Goal: Find specific page/section: Find specific page/section

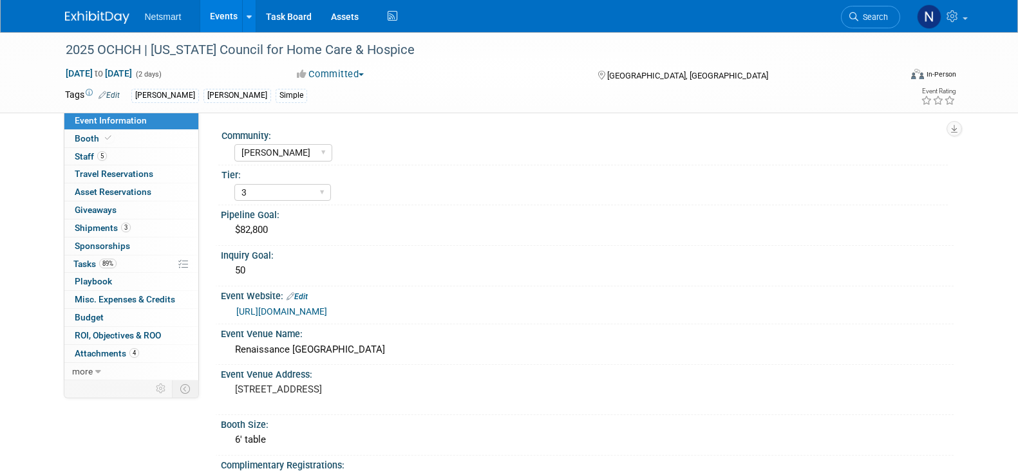
select select "[PERSON_NAME]"
select select "3"
select select "Yes"
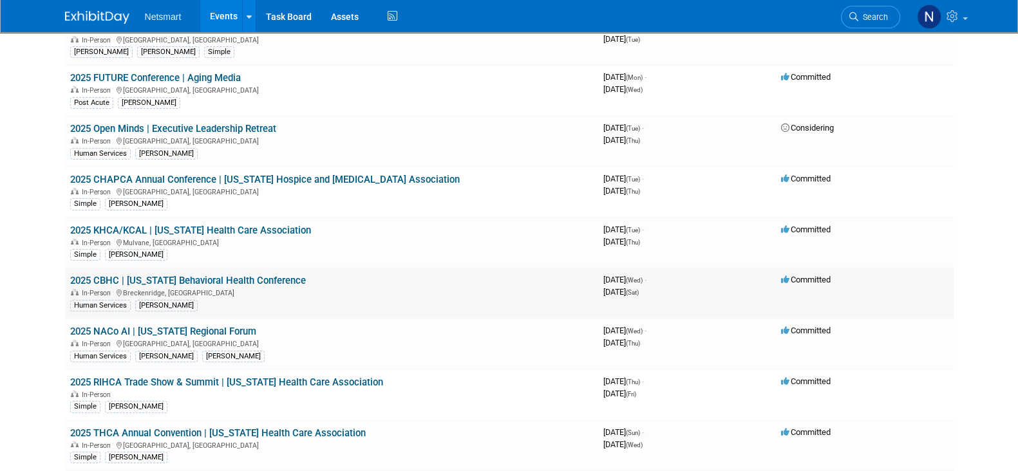
scroll to position [160, 0]
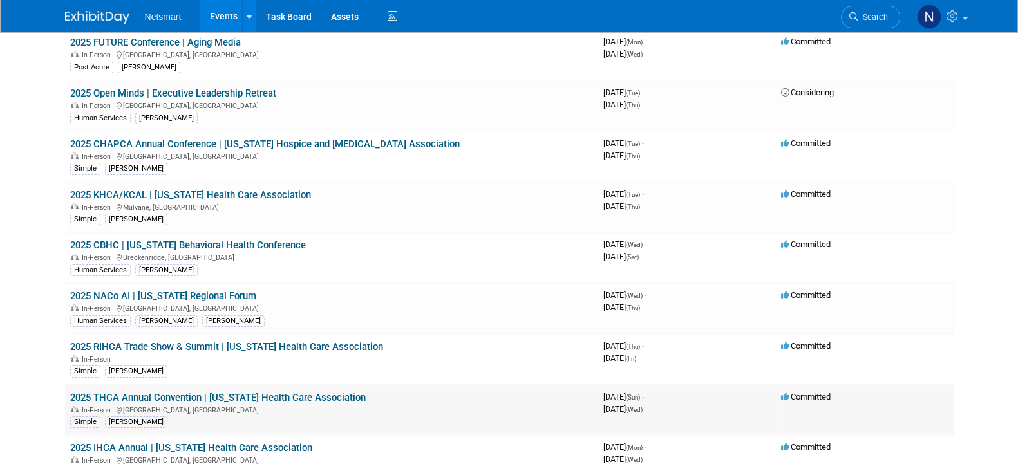
click at [174, 392] on link "2025 THCA Annual Convention | [US_STATE] Health Care Association" at bounding box center [218, 398] width 296 height 12
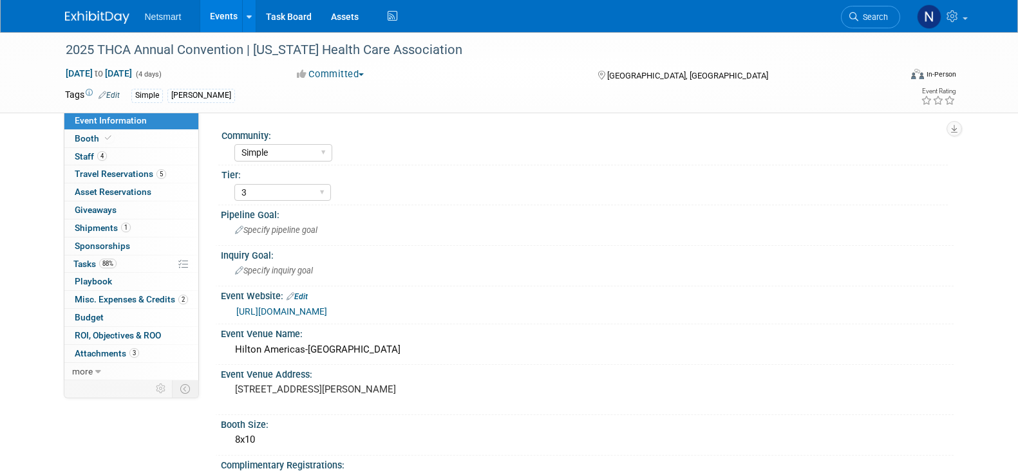
select select "Simple"
select select "3"
select select "No"
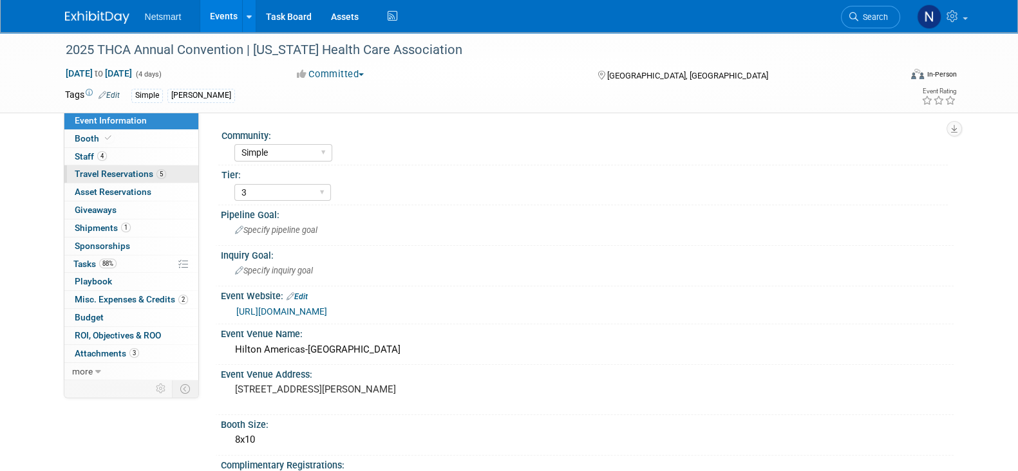
click at [148, 171] on span "Travel Reservations 5" at bounding box center [120, 174] width 91 height 10
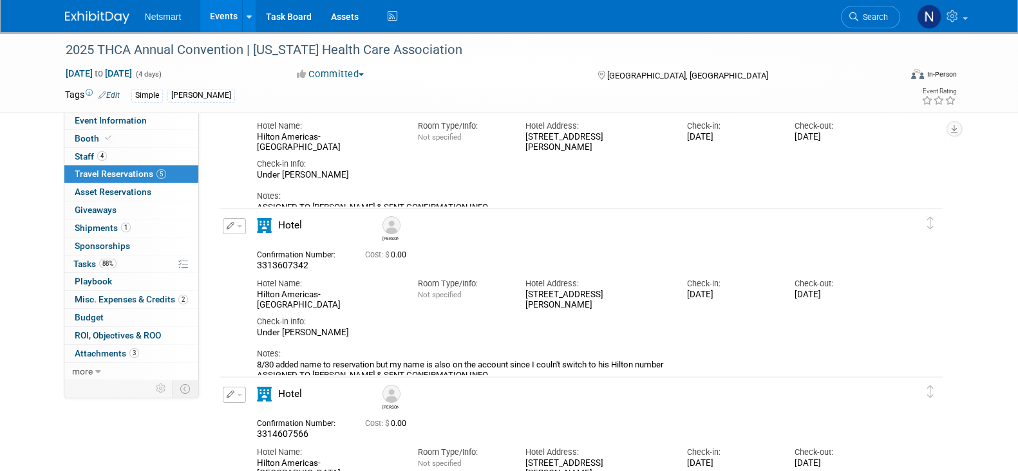
scroll to position [80, 0]
